Goal: Transaction & Acquisition: Purchase product/service

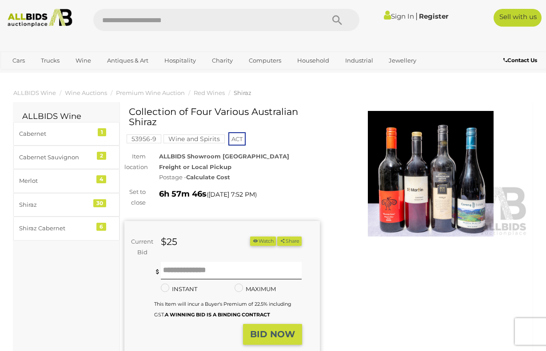
click at [396, 16] on link "Sign In" at bounding box center [399, 16] width 30 height 8
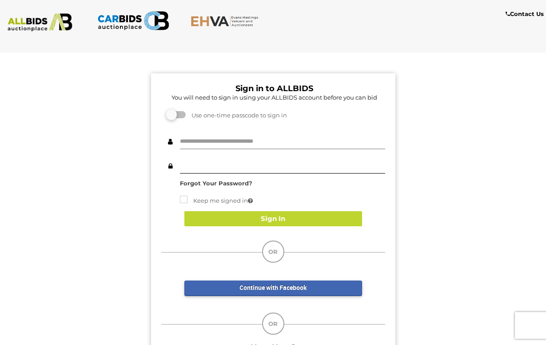
click at [275, 137] on input "text" at bounding box center [282, 142] width 205 height 16
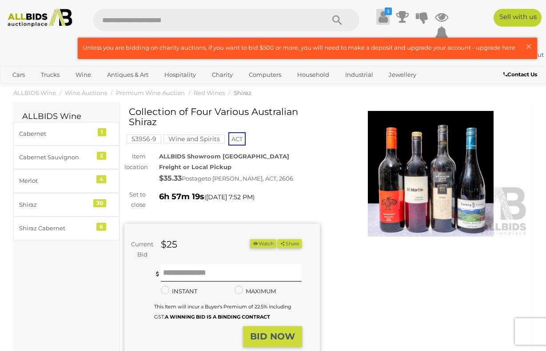
click at [379, 13] on icon at bounding box center [383, 17] width 9 height 16
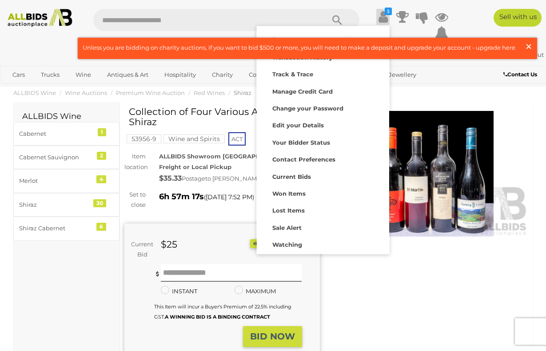
click at [530, 46] on span "×" at bounding box center [529, 46] width 8 height 17
